Goal: Task Accomplishment & Management: Use online tool/utility

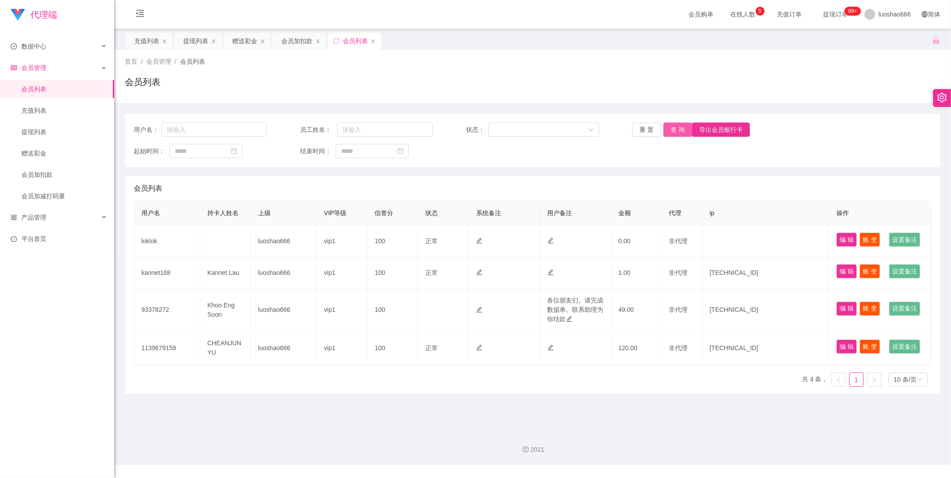
click at [666, 127] on button "查 询" at bounding box center [678, 130] width 29 height 14
click at [667, 127] on div "重 置 查 询 导出会员银行卡" at bounding box center [698, 130] width 133 height 14
click at [66, 113] on link "充值列表" at bounding box center [64, 111] width 86 height 18
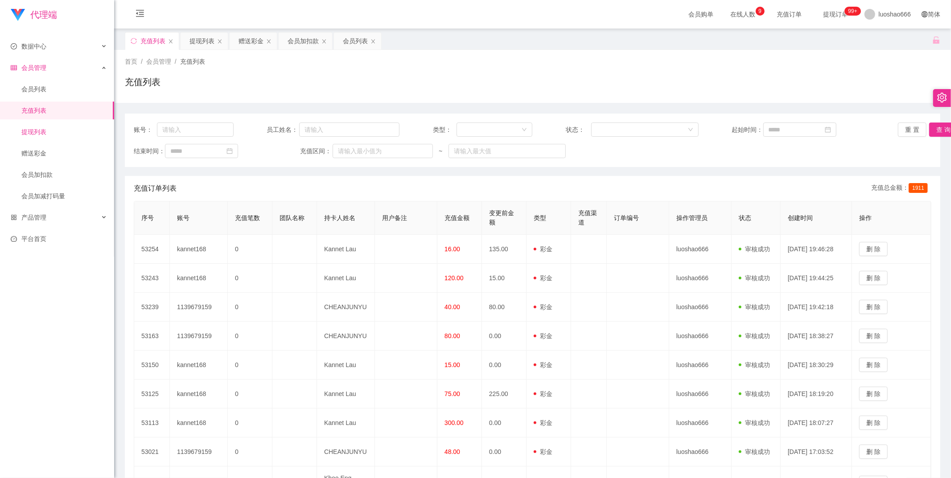
click at [28, 137] on link "提现列表" at bounding box center [64, 132] width 86 height 18
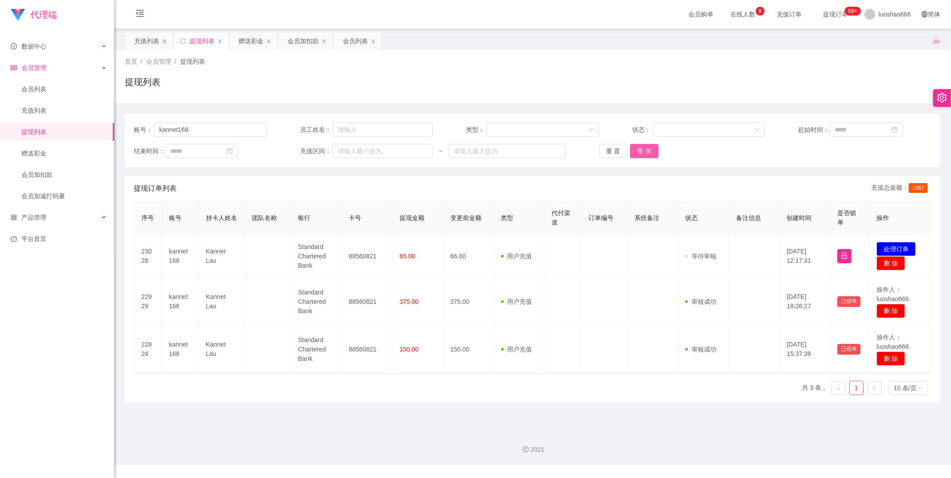
click at [638, 144] on button "查 询" at bounding box center [644, 151] width 29 height 14
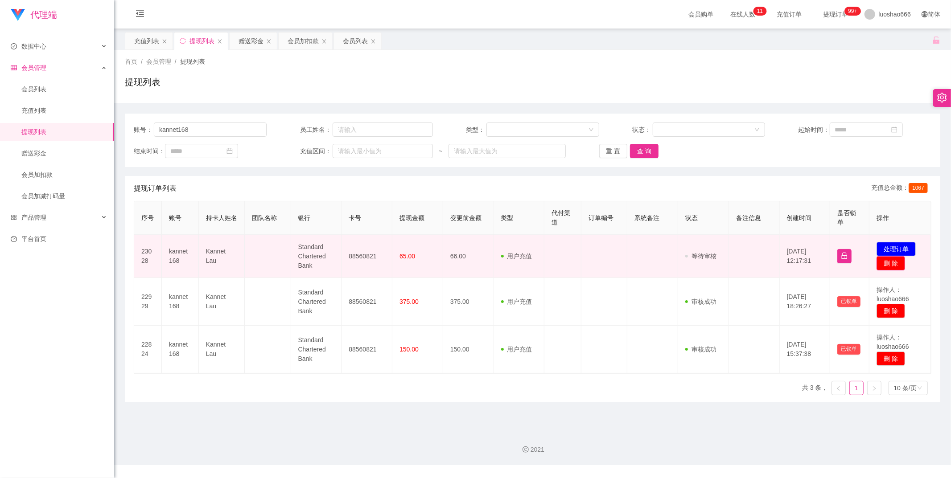
click at [887, 264] on button "删 除" at bounding box center [891, 263] width 29 height 14
drag, startPoint x: 901, startPoint y: 235, endPoint x: 891, endPoint y: 244, distance: 13.3
click at [902, 235] on button "确 定" at bounding box center [899, 238] width 21 height 11
click at [887, 268] on button "删 除" at bounding box center [891, 263] width 29 height 14
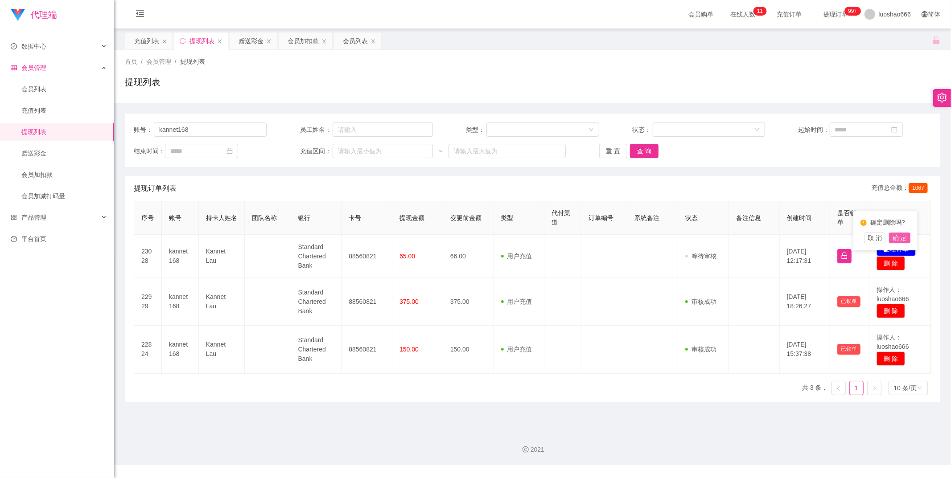
click at [900, 238] on button "确 定" at bounding box center [899, 238] width 21 height 11
click at [641, 149] on button "查 询" at bounding box center [644, 151] width 29 height 14
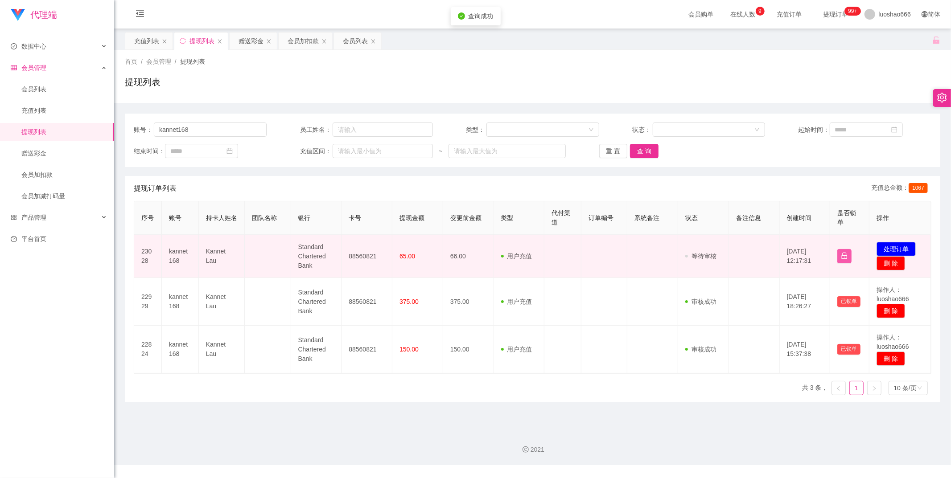
click at [839, 255] on button "button" at bounding box center [844, 256] width 14 height 14
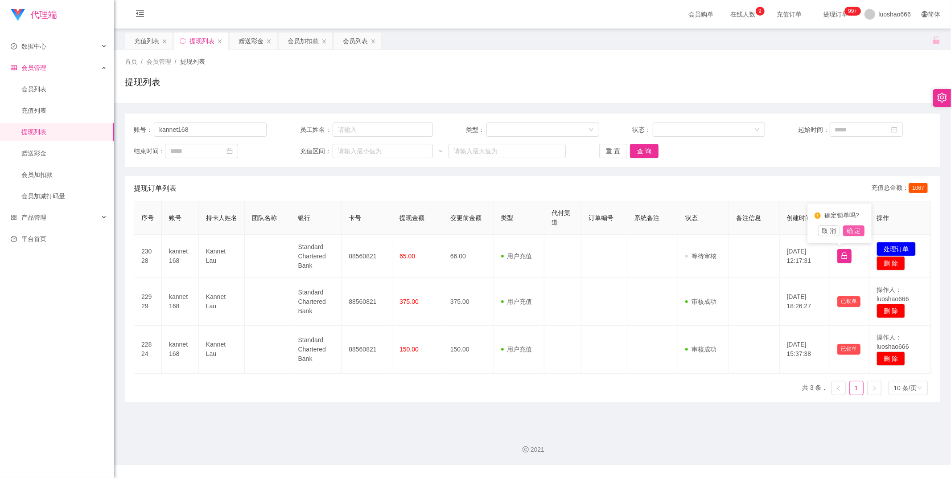
click at [858, 230] on button "确 定" at bounding box center [853, 231] width 21 height 11
click at [247, 136] on input "kannet168" at bounding box center [210, 130] width 113 height 14
type input "k"
drag, startPoint x: 638, startPoint y: 149, endPoint x: 631, endPoint y: 154, distance: 8.8
click at [638, 149] on button "查 询" at bounding box center [644, 151] width 29 height 14
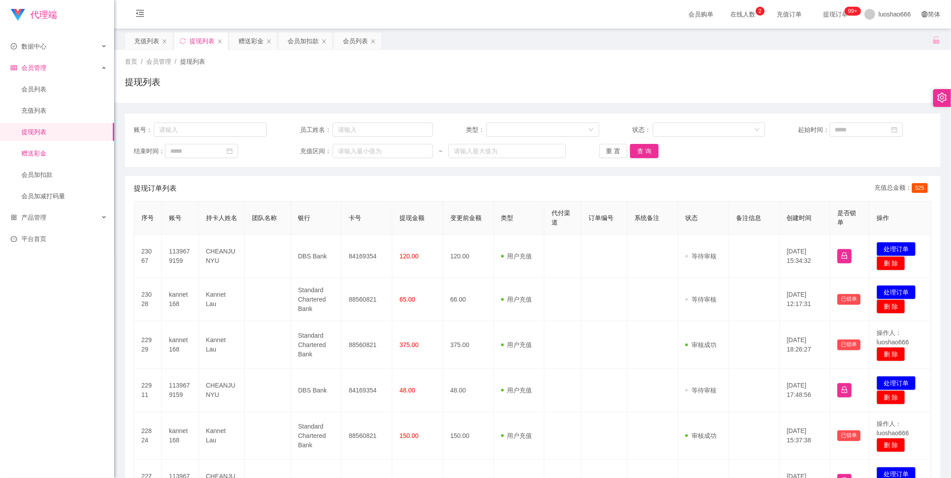
drag, startPoint x: 48, startPoint y: 150, endPoint x: 52, endPoint y: 144, distance: 7.3
click at [48, 150] on link "赠送彩金" at bounding box center [64, 153] width 86 height 18
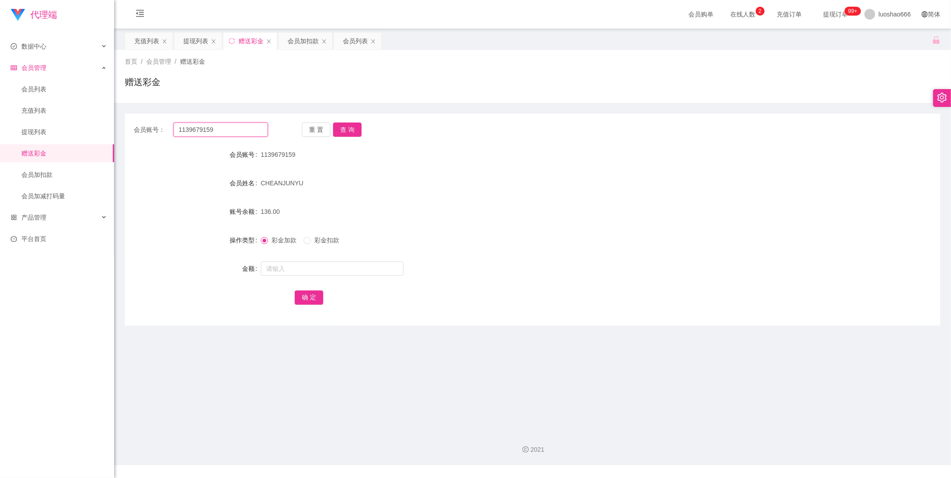
drag, startPoint x: 252, startPoint y: 129, endPoint x: 115, endPoint y: 131, distance: 137.8
click at [125, 132] on div "会员账号： 1139679159 重 置 查 询" at bounding box center [533, 130] width 816 height 14
type input "loklok"
click at [344, 130] on button "查 询" at bounding box center [347, 130] width 29 height 14
click at [357, 125] on button "查 询" at bounding box center [347, 130] width 29 height 14
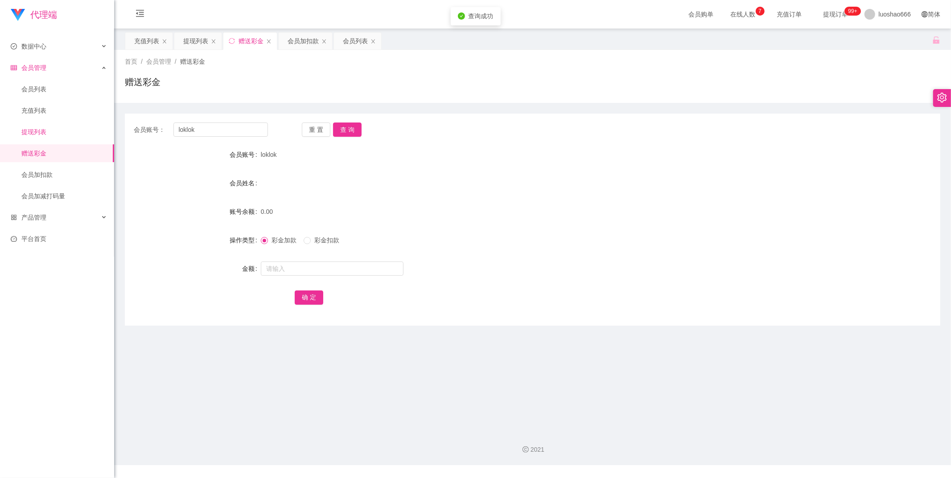
drag, startPoint x: 67, startPoint y: 136, endPoint x: 81, endPoint y: 135, distance: 14.3
click at [67, 135] on link "提现列表" at bounding box center [64, 132] width 86 height 18
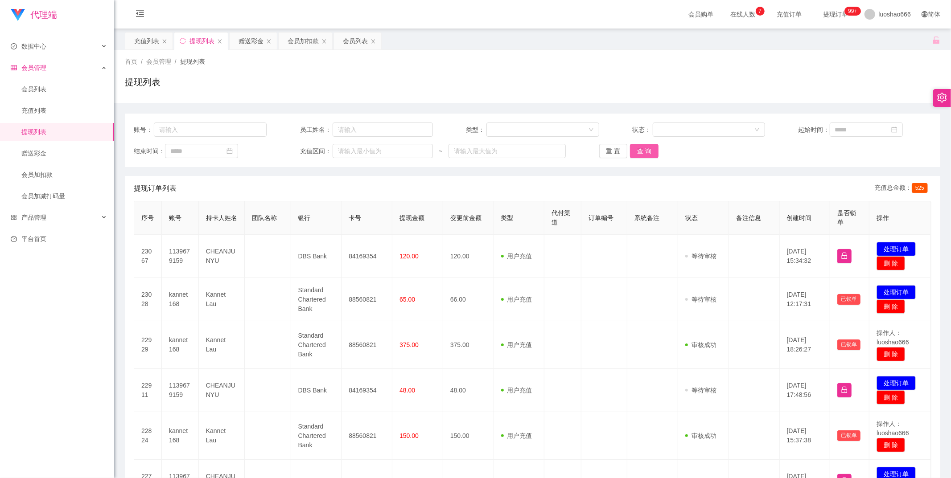
click at [645, 153] on button "查 询" at bounding box center [644, 151] width 29 height 14
click at [261, 43] on div "赠送彩金" at bounding box center [251, 41] width 25 height 17
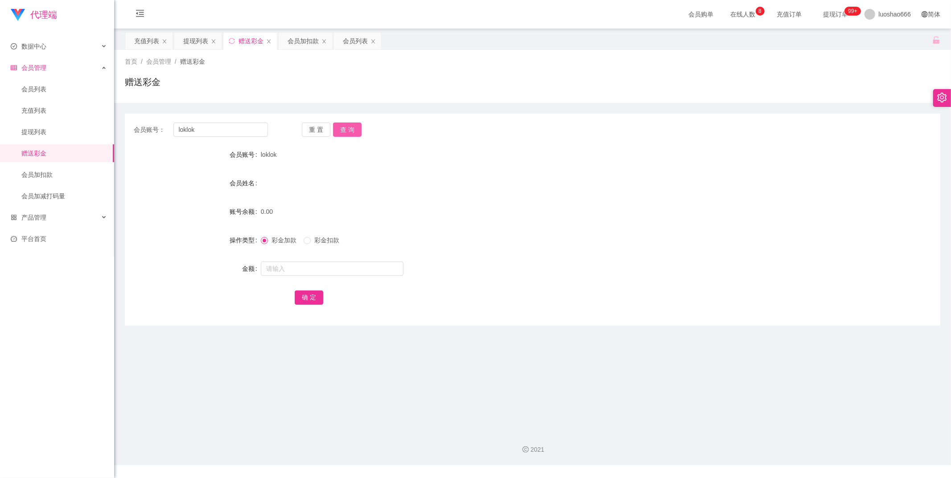
click at [346, 127] on button "查 询" at bounding box center [347, 130] width 29 height 14
click at [73, 114] on link "充值列表" at bounding box center [64, 111] width 86 height 18
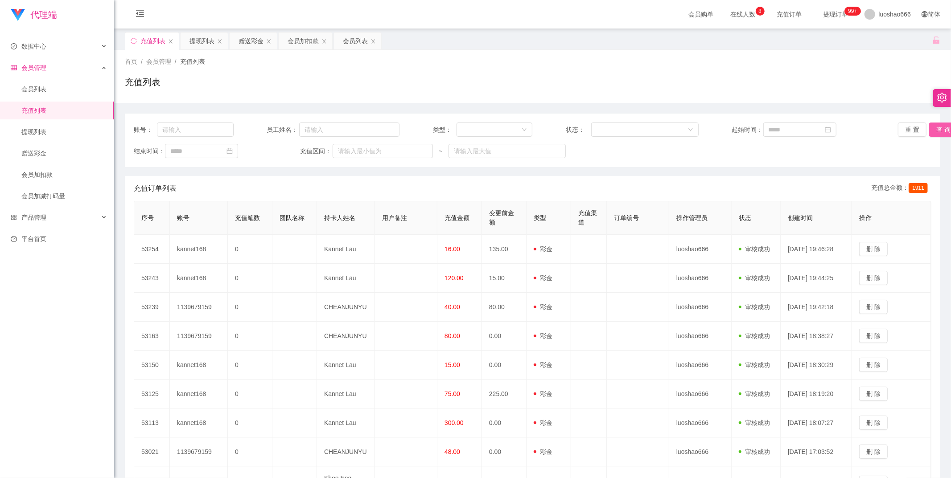
drag, startPoint x: 943, startPoint y: 133, endPoint x: 931, endPoint y: 133, distance: 12.5
click at [943, 133] on button "查 询" at bounding box center [943, 130] width 29 height 14
click at [58, 84] on link "会员列表" at bounding box center [64, 89] width 86 height 18
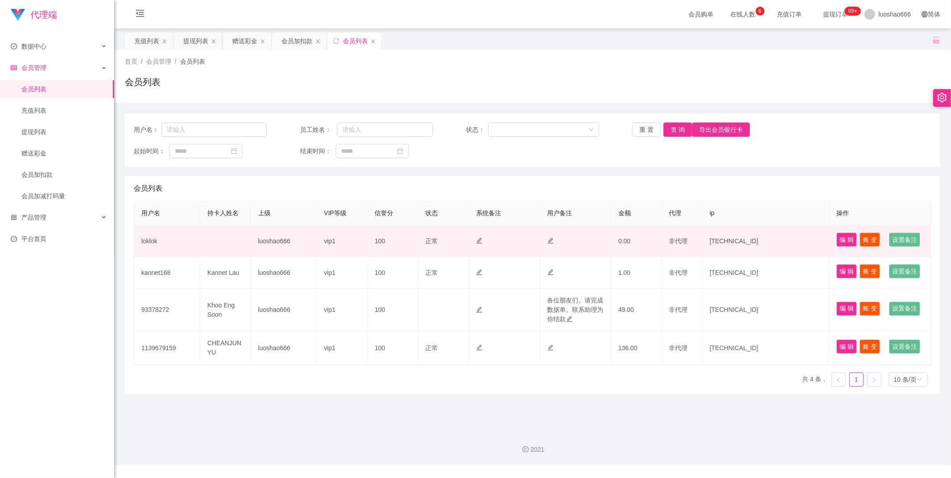
click at [179, 252] on td "loklok" at bounding box center [167, 242] width 66 height 32
click at [146, 256] on td "loklok" at bounding box center [167, 242] width 66 height 32
click at [145, 255] on td "loklok" at bounding box center [167, 242] width 66 height 32
click at [147, 253] on td "loklok" at bounding box center [167, 242] width 66 height 32
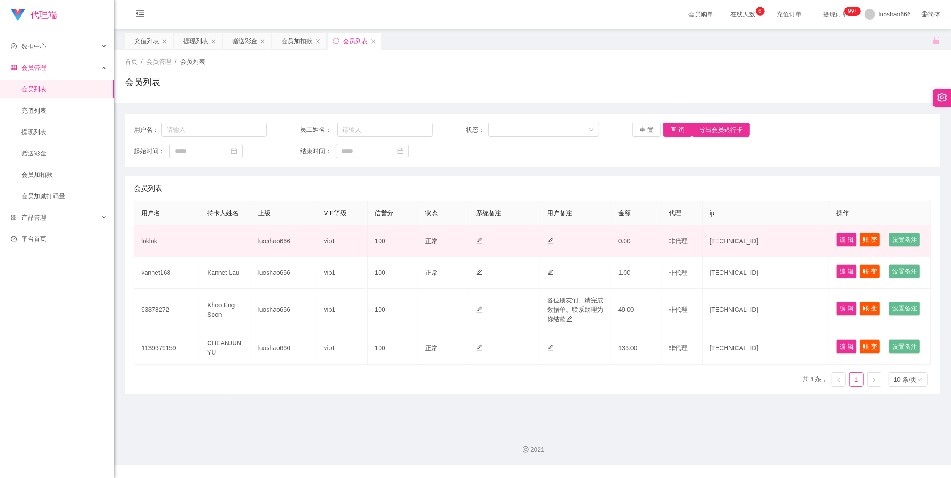
click at [149, 254] on td "loklok" at bounding box center [167, 242] width 66 height 32
click at [149, 253] on td "loklok" at bounding box center [167, 242] width 66 height 32
copy td "loklok"
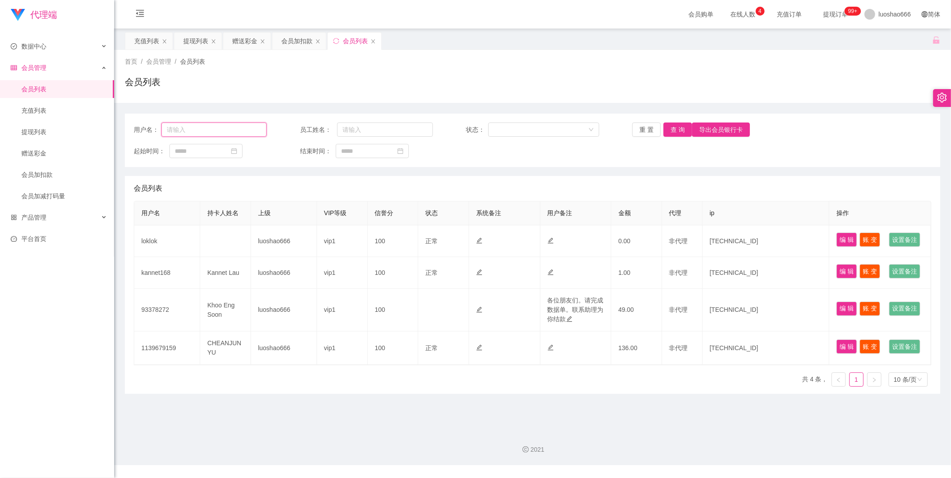
paste input "loklok"
type input "loklok"
click at [684, 130] on button "查 询" at bounding box center [678, 130] width 29 height 14
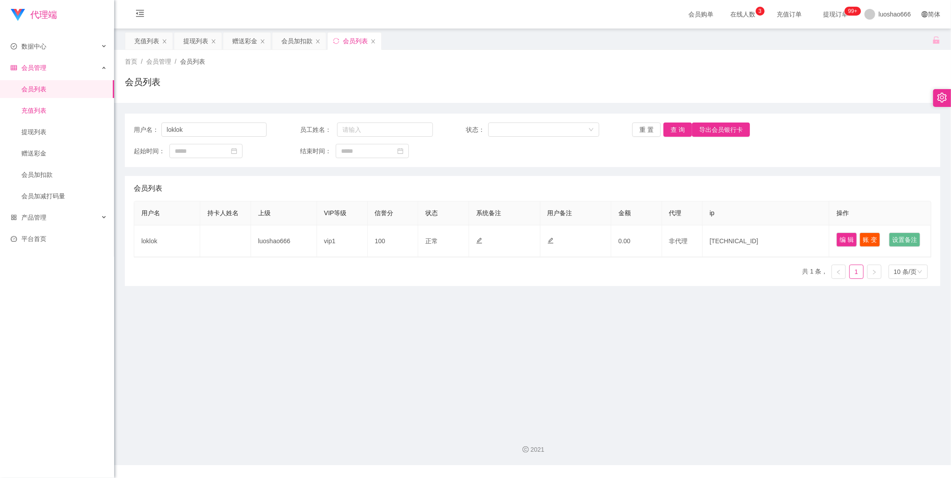
click at [66, 116] on link "充值列表" at bounding box center [64, 111] width 86 height 18
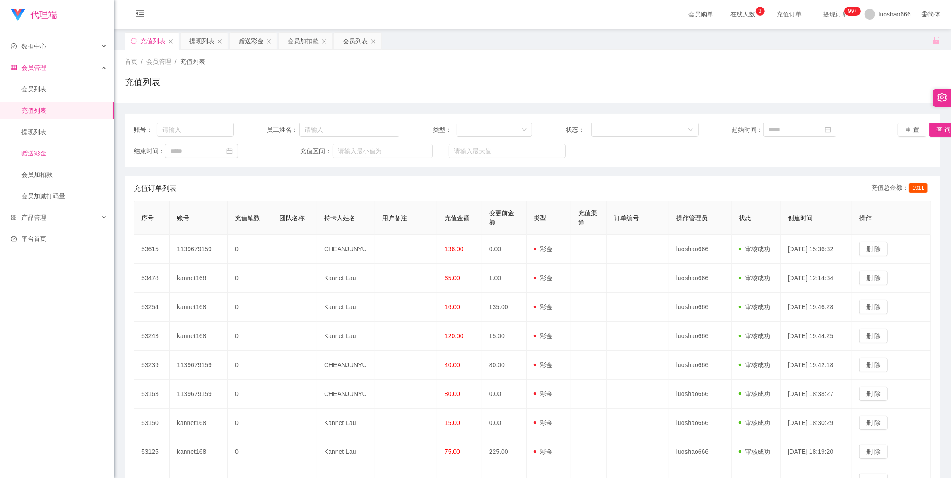
click at [51, 156] on link "赠送彩金" at bounding box center [64, 153] width 86 height 18
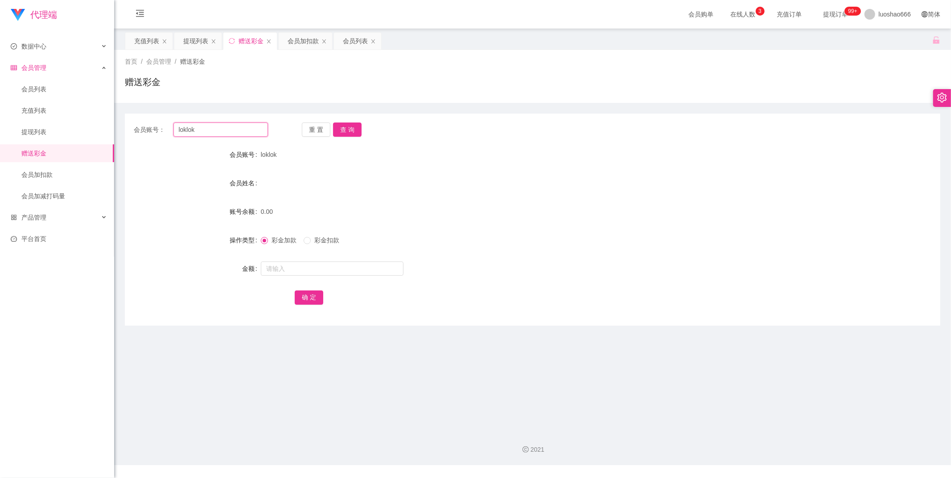
click at [210, 129] on input "loklok" at bounding box center [220, 130] width 95 height 14
click at [344, 127] on button "查 询" at bounding box center [347, 130] width 29 height 14
drag, startPoint x: 343, startPoint y: 128, endPoint x: 322, endPoint y: 140, distance: 24.2
click at [343, 128] on button "查 询" at bounding box center [347, 130] width 29 height 14
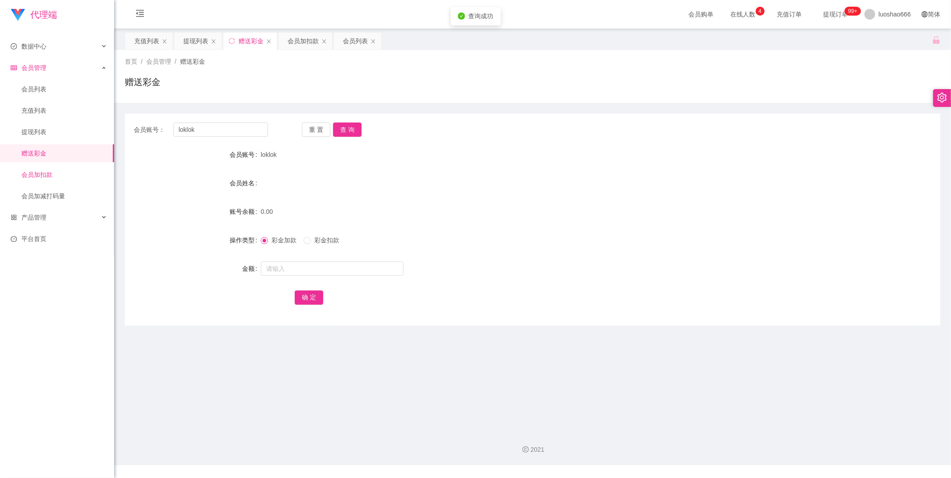
click at [73, 176] on link "会员加扣款" at bounding box center [64, 175] width 86 height 18
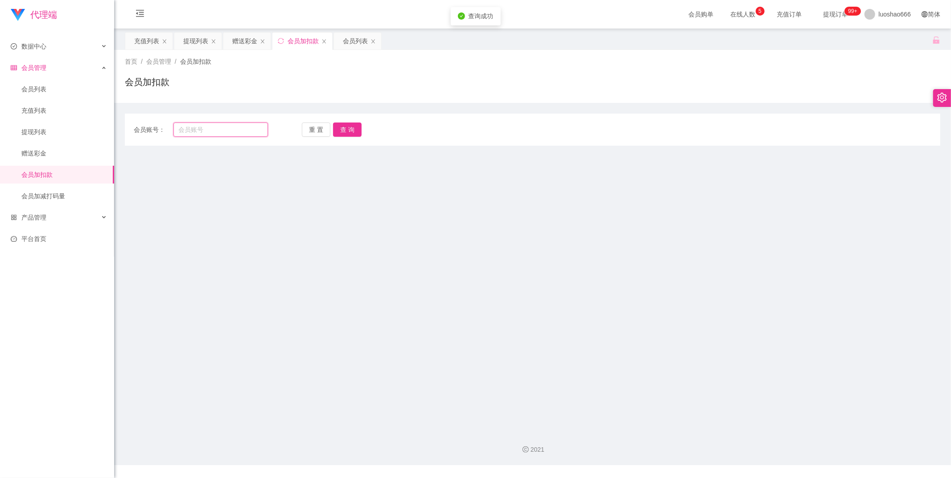
click at [220, 134] on input "text" at bounding box center [220, 130] width 95 height 14
paste input "loklok"
type input "loklok"
click at [349, 135] on button "查 询" at bounding box center [347, 130] width 29 height 14
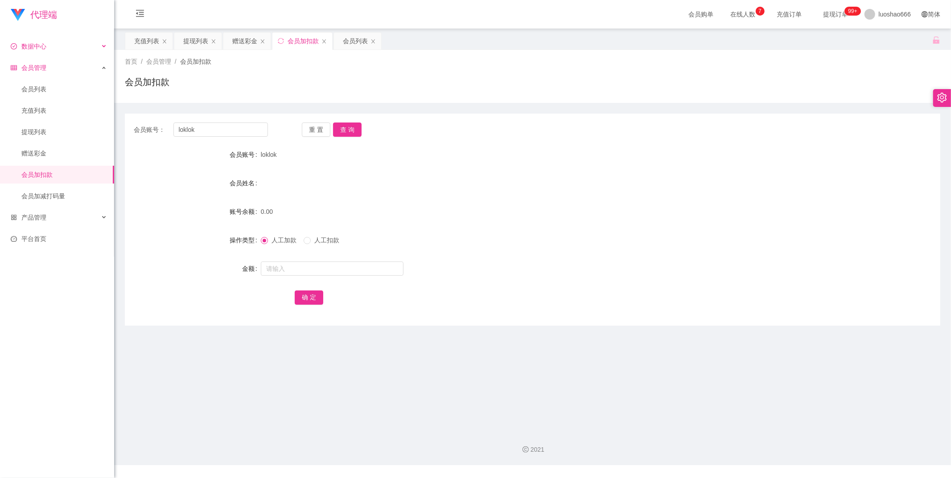
click at [66, 49] on div "数据中心" at bounding box center [57, 46] width 114 height 18
click at [57, 262] on div "产品管理" at bounding box center [57, 261] width 114 height 18
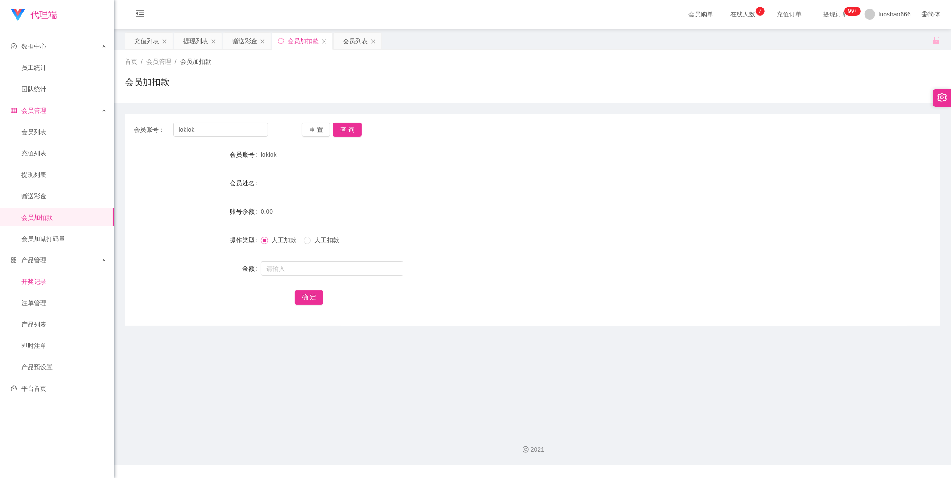
click at [64, 282] on link "开奖记录" at bounding box center [64, 282] width 86 height 18
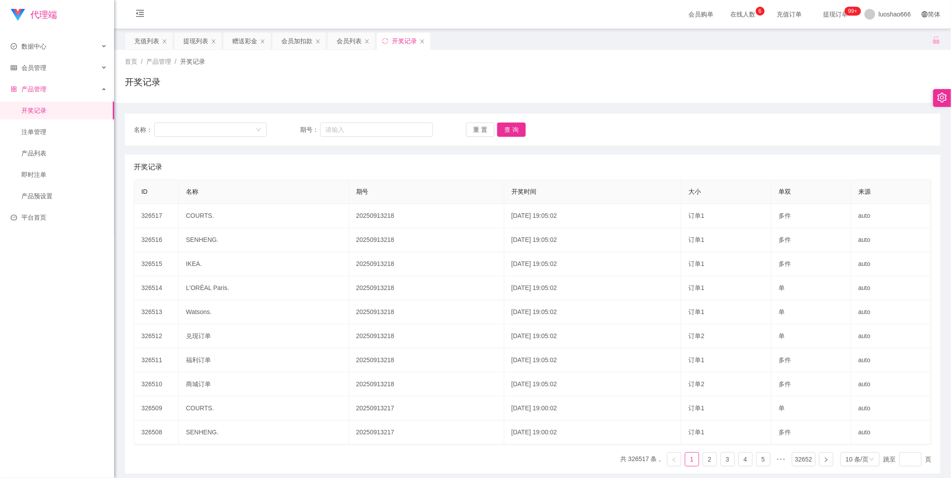
drag, startPoint x: 365, startPoint y: 135, endPoint x: 61, endPoint y: 77, distance: 309.2
click at [61, 77] on li "会员管理 会员列表 充值列表 提现列表 赠送彩金 会员加扣款 会员加减打码量" at bounding box center [57, 69] width 114 height 20
click at [62, 69] on div "会员管理" at bounding box center [57, 68] width 114 height 18
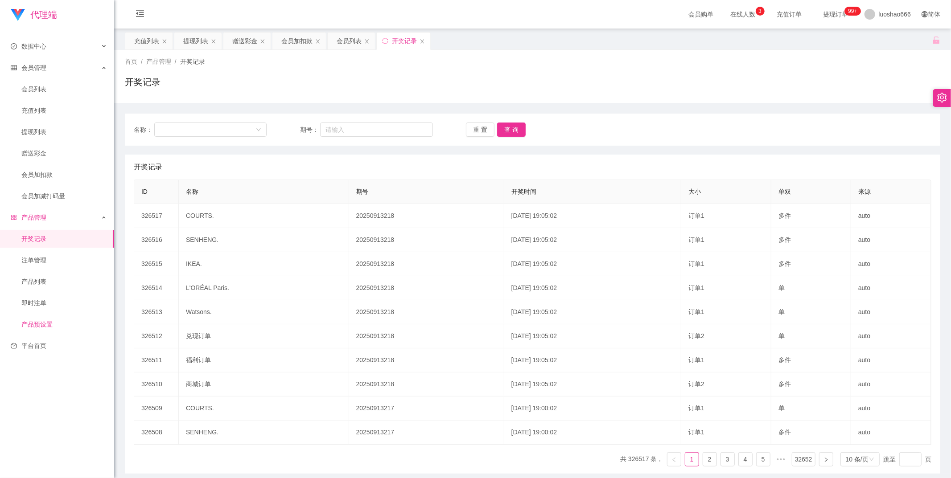
click at [48, 316] on link "产品预设置" at bounding box center [64, 325] width 86 height 18
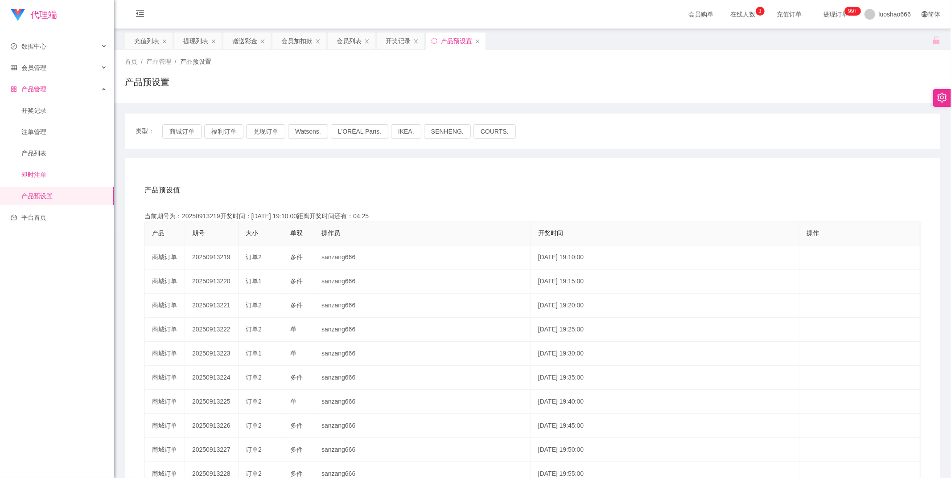
drag, startPoint x: 82, startPoint y: 177, endPoint x: 71, endPoint y: 181, distance: 11.6
click at [82, 177] on link "即时注单" at bounding box center [64, 175] width 86 height 18
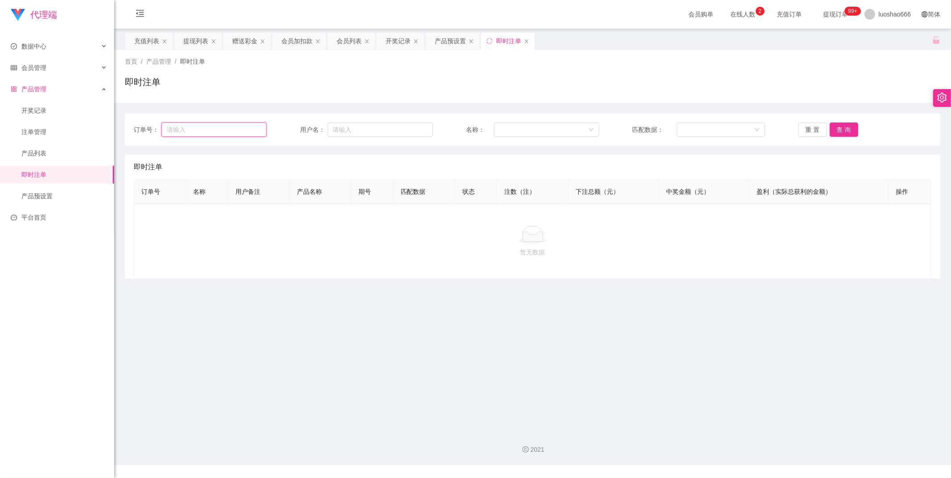
click at [211, 128] on input "text" at bounding box center [213, 130] width 105 height 14
drag, startPoint x: 77, startPoint y: 154, endPoint x: 82, endPoint y: 154, distance: 4.9
click at [77, 153] on link "产品列表" at bounding box center [64, 153] width 86 height 18
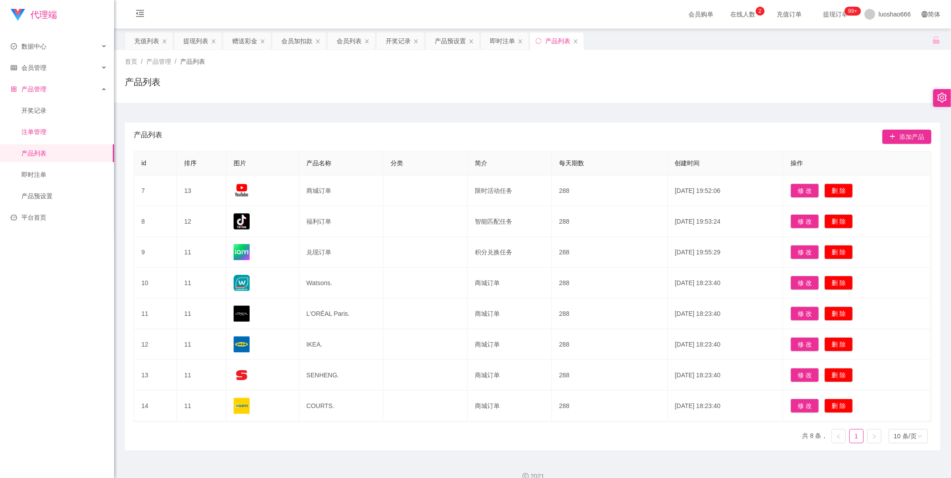
click at [41, 137] on link "注单管理" at bounding box center [64, 132] width 86 height 18
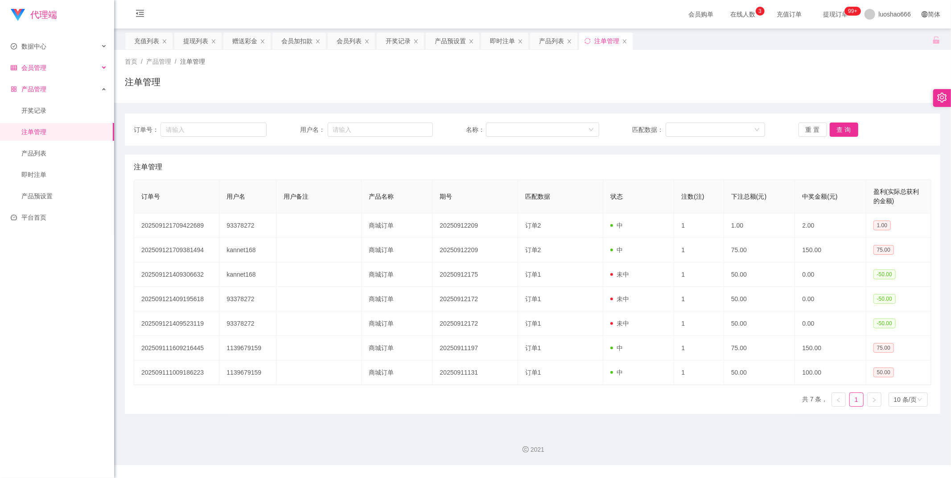
click at [79, 73] on div "会员管理" at bounding box center [57, 68] width 114 height 18
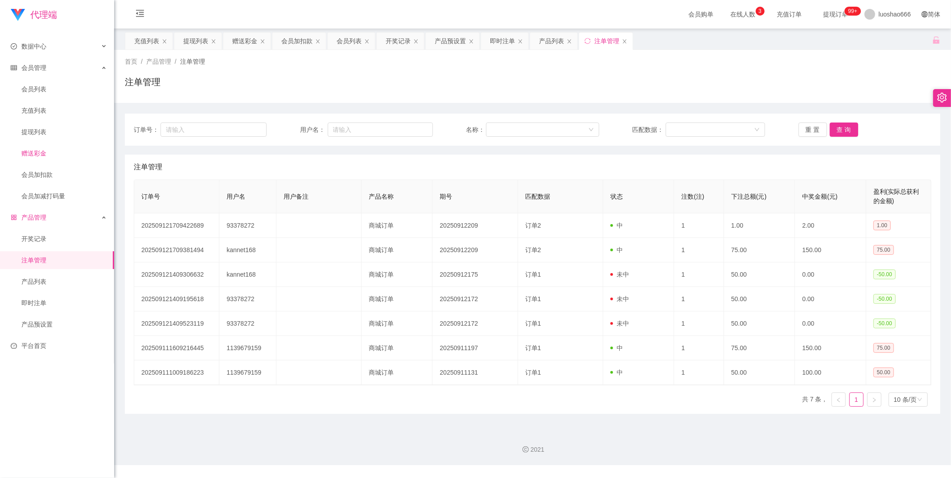
click at [54, 157] on link "赠送彩金" at bounding box center [64, 153] width 86 height 18
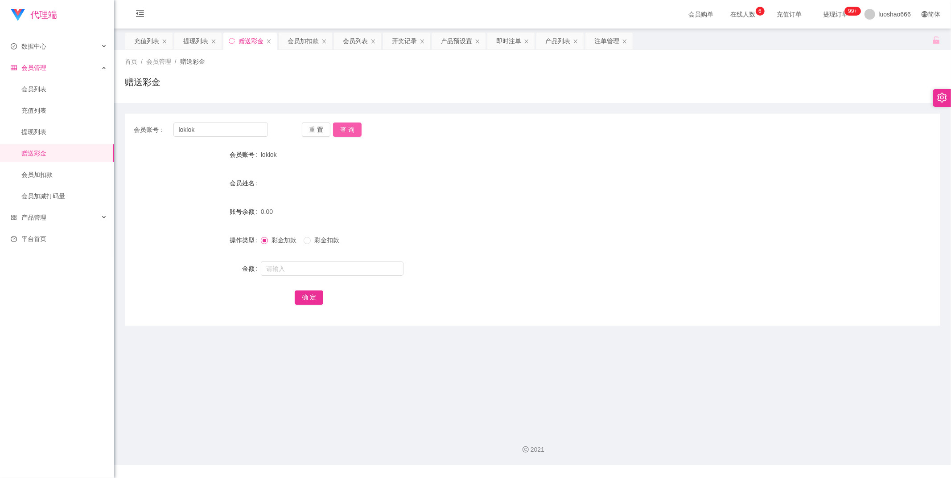
drag, startPoint x: 346, startPoint y: 140, endPoint x: 346, endPoint y: 134, distance: 5.4
click at [346, 136] on div "会员账号： loklok 重 置 查 询 会员账号 loklok 会员姓名 账号余额 0.00 操作类型 彩金加款 彩金扣款 金额 确 定" at bounding box center [533, 220] width 816 height 212
click at [346, 132] on button "查 询" at bounding box center [347, 130] width 29 height 14
click at [348, 125] on button "查 询" at bounding box center [347, 130] width 29 height 14
